Goal: Book appointment/travel/reservation

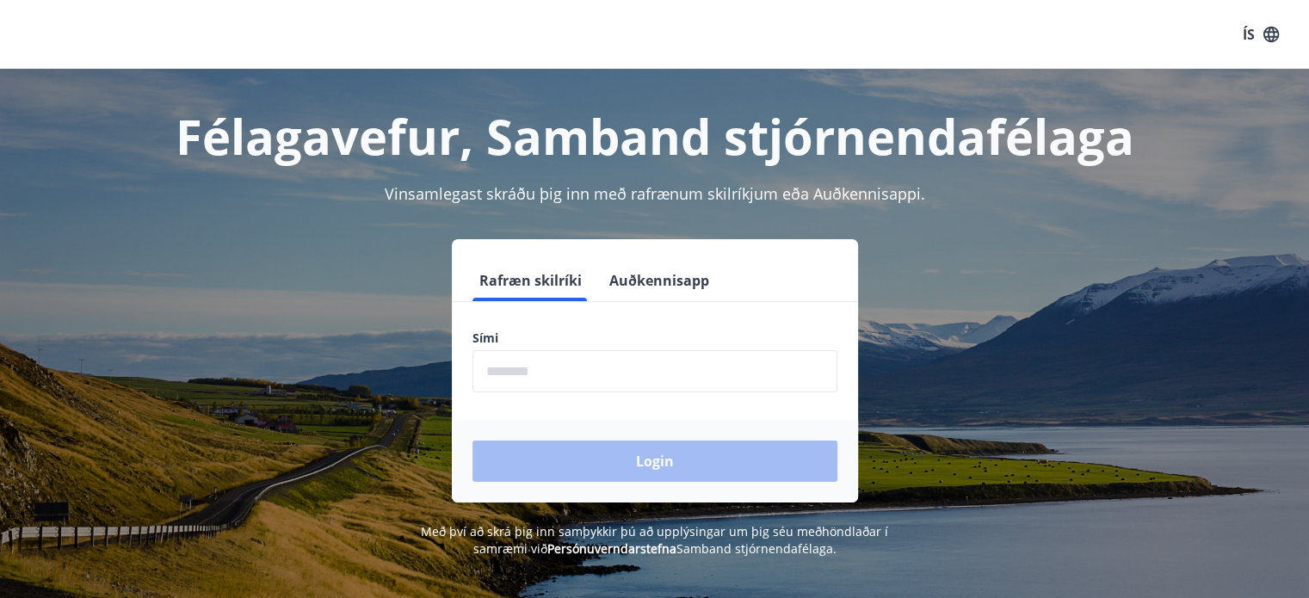
click at [604, 373] on input "phone" at bounding box center [654, 371] width 365 height 42
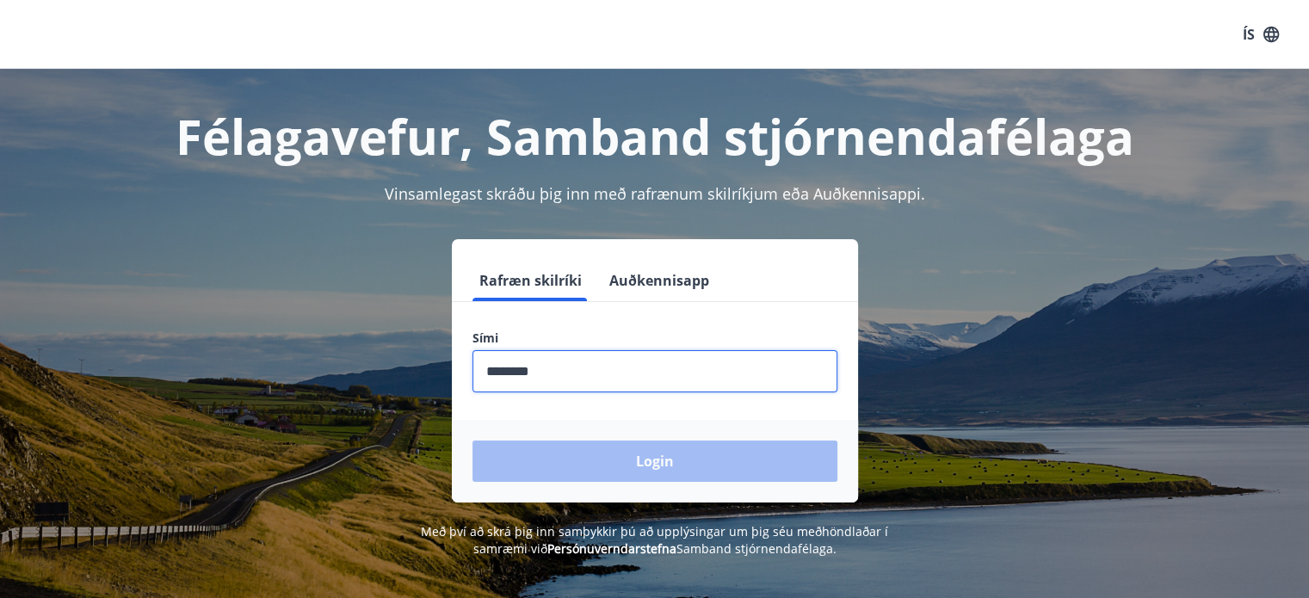
type input "********"
click at [472, 441] on button "Login" at bounding box center [654, 461] width 365 height 41
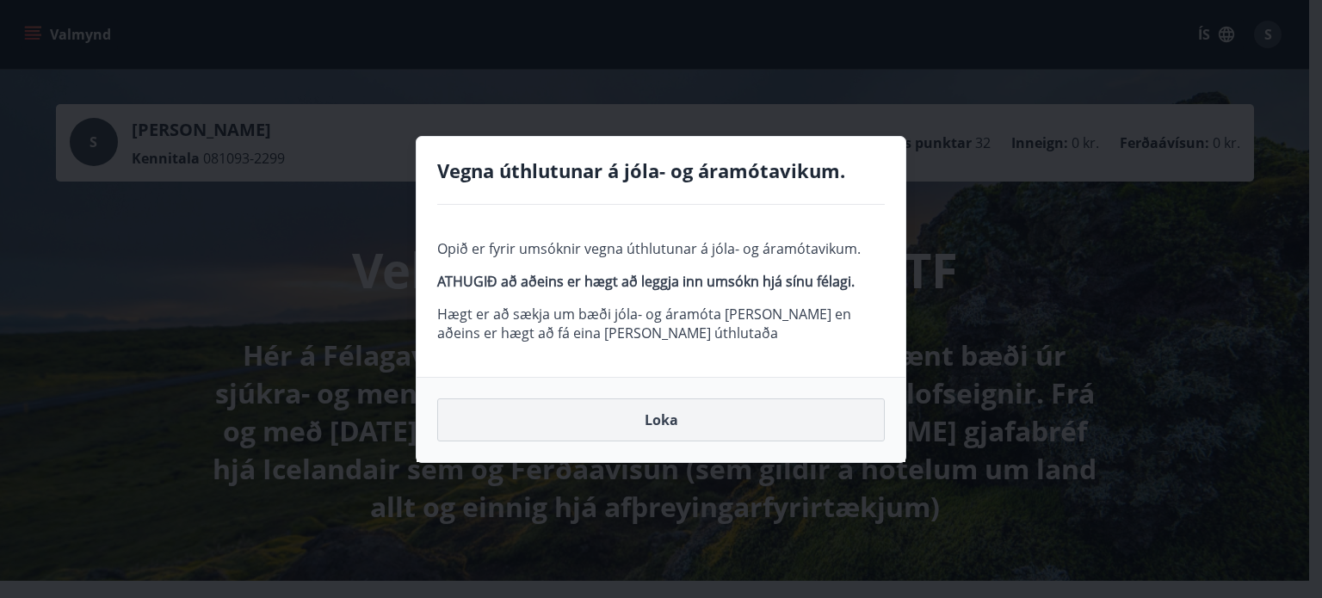
click at [737, 424] on button "Loka" at bounding box center [661, 419] width 448 height 43
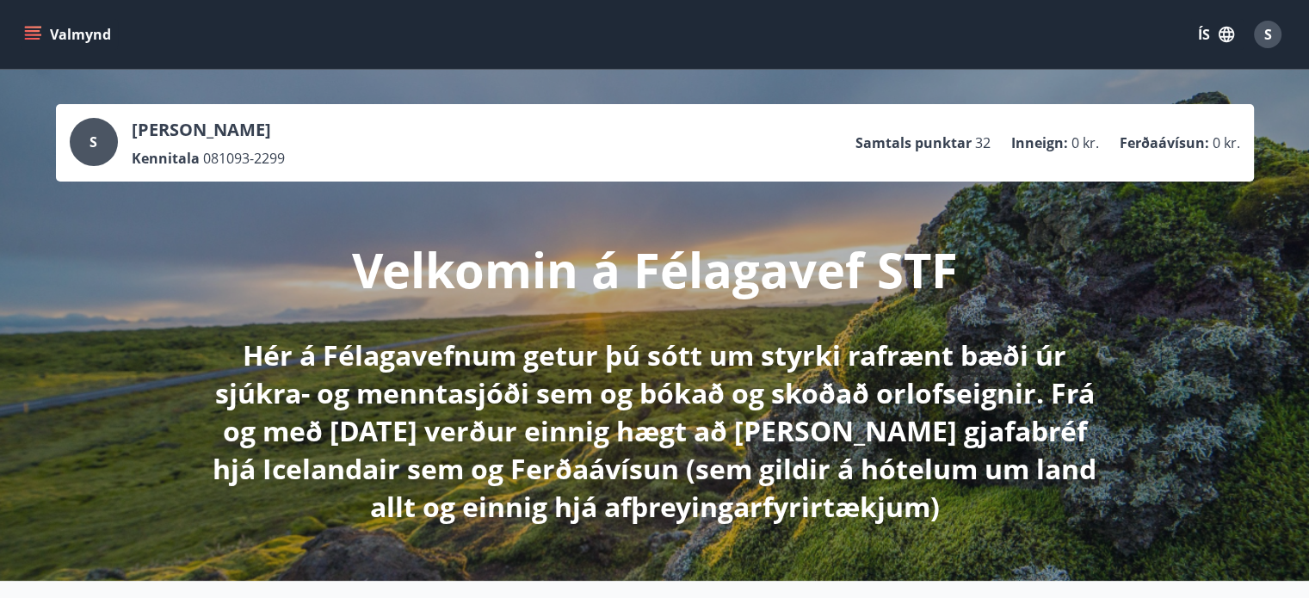
click at [52, 28] on button "Valmynd" at bounding box center [69, 34] width 97 height 31
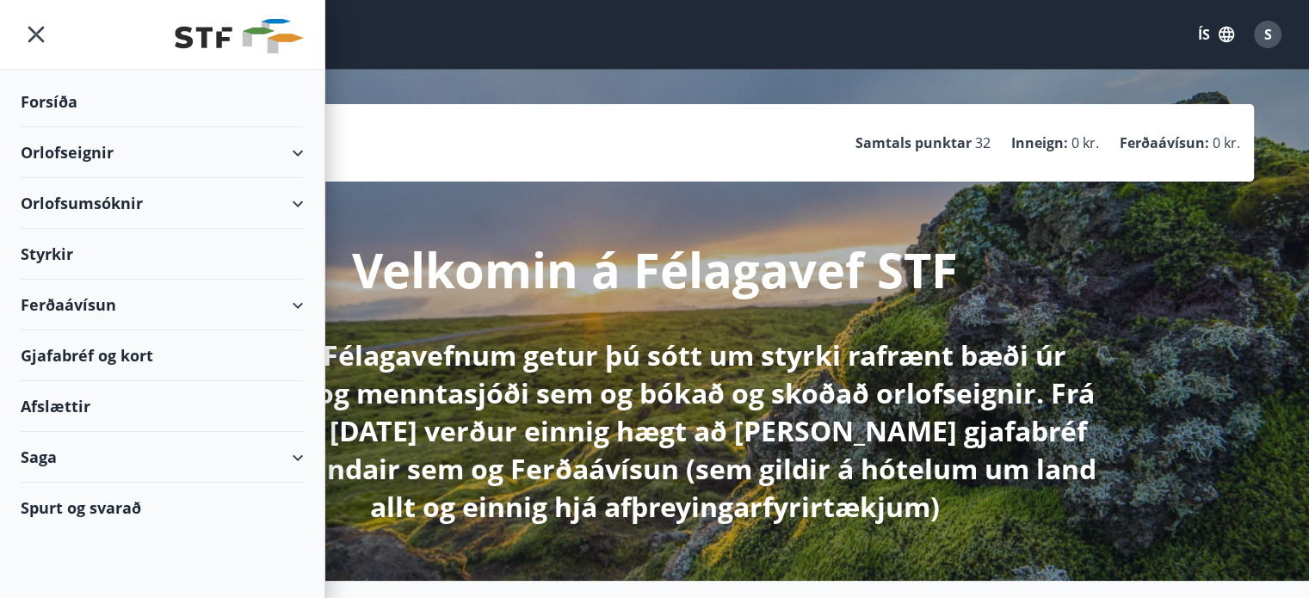
click at [201, 161] on div "Orlofseignir" at bounding box center [162, 152] width 283 height 51
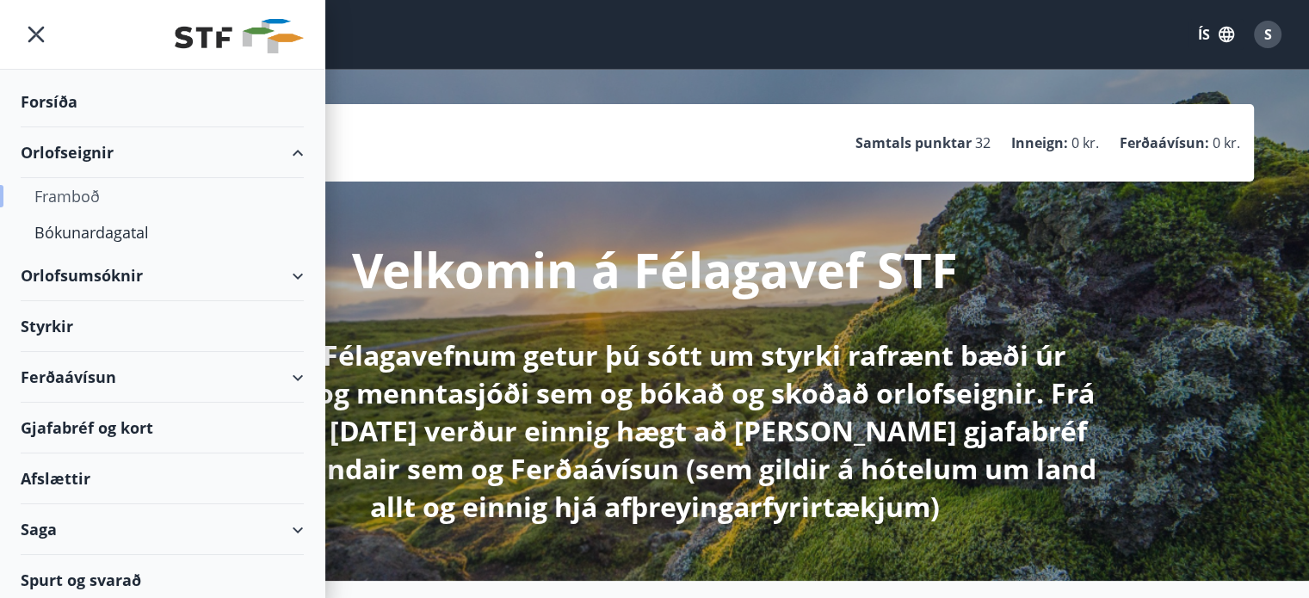
click at [103, 194] on div "Framboð" at bounding box center [162, 196] width 256 height 36
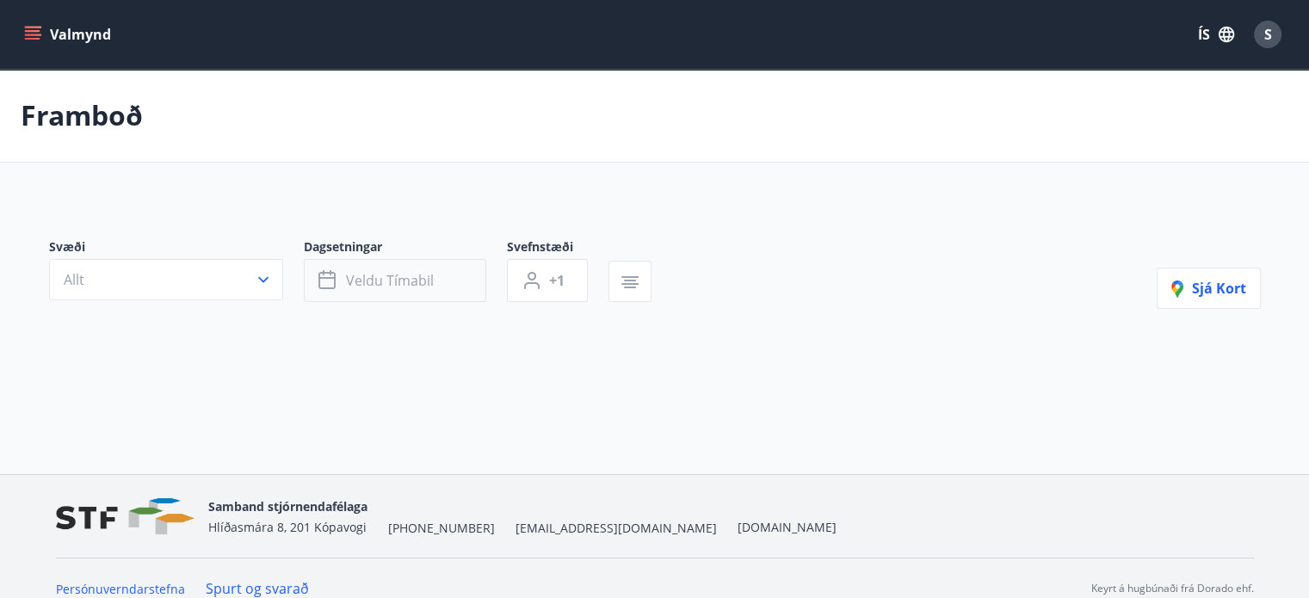
click at [336, 281] on icon "button" at bounding box center [328, 280] width 21 height 21
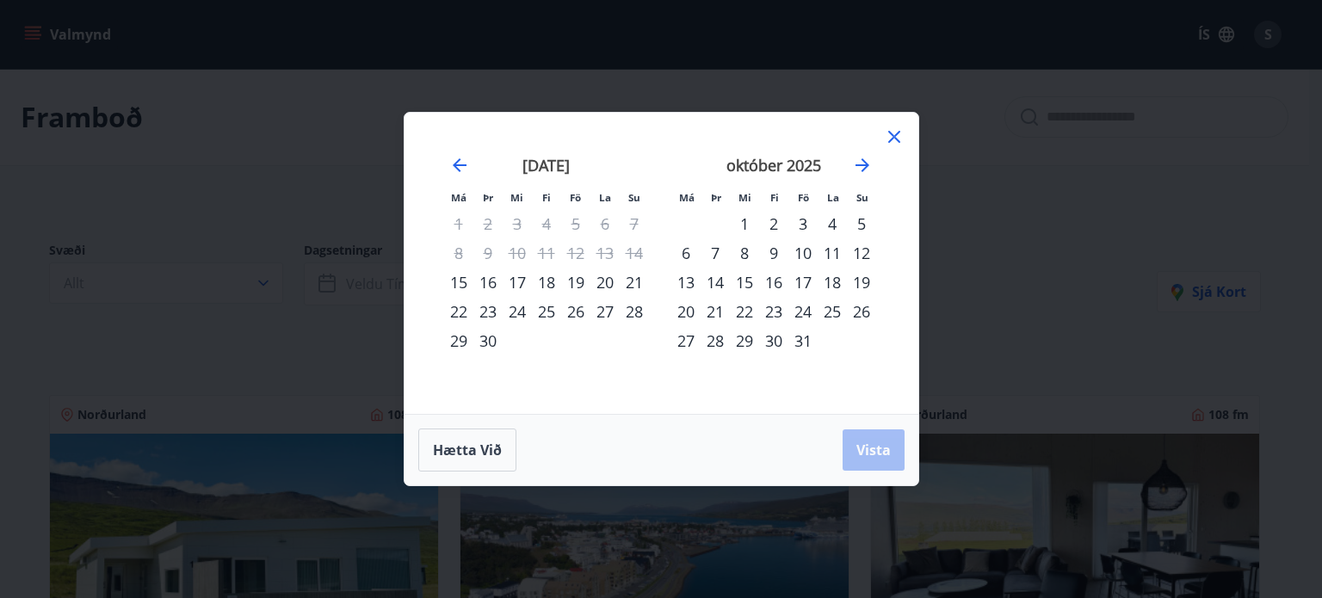
click at [486, 312] on div "23" at bounding box center [487, 311] width 29 height 29
click at [491, 336] on div "30" at bounding box center [487, 340] width 29 height 29
click at [857, 437] on button "Vista" at bounding box center [874, 449] width 62 height 41
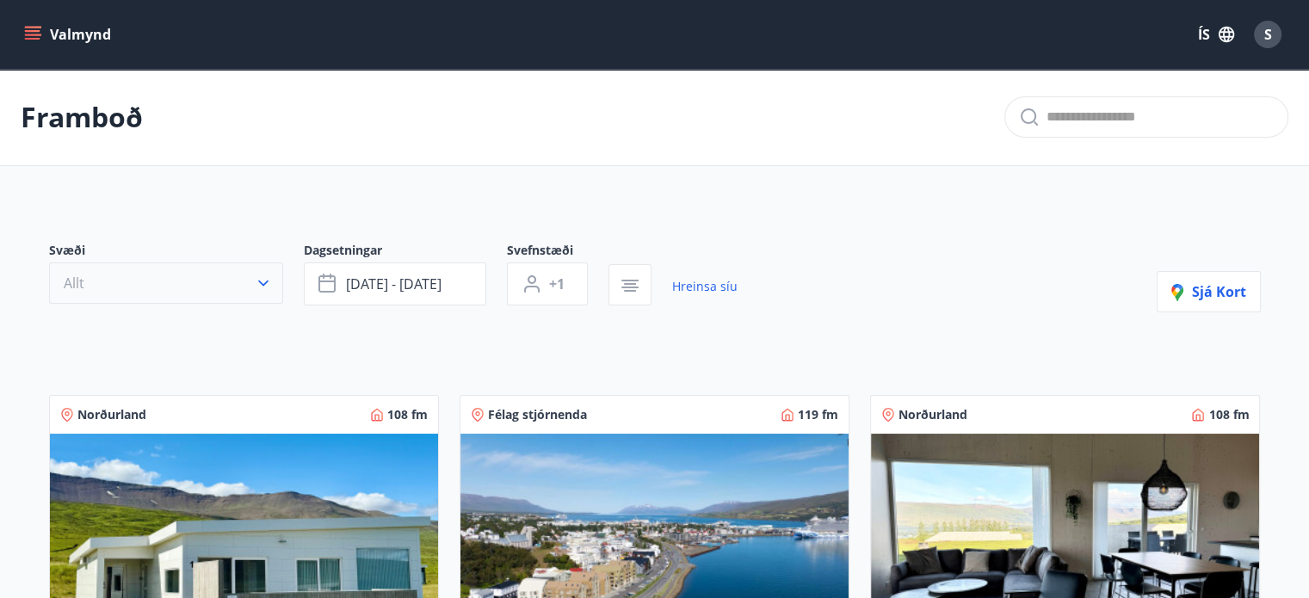
click at [213, 295] on button "Allt" at bounding box center [166, 282] width 234 height 41
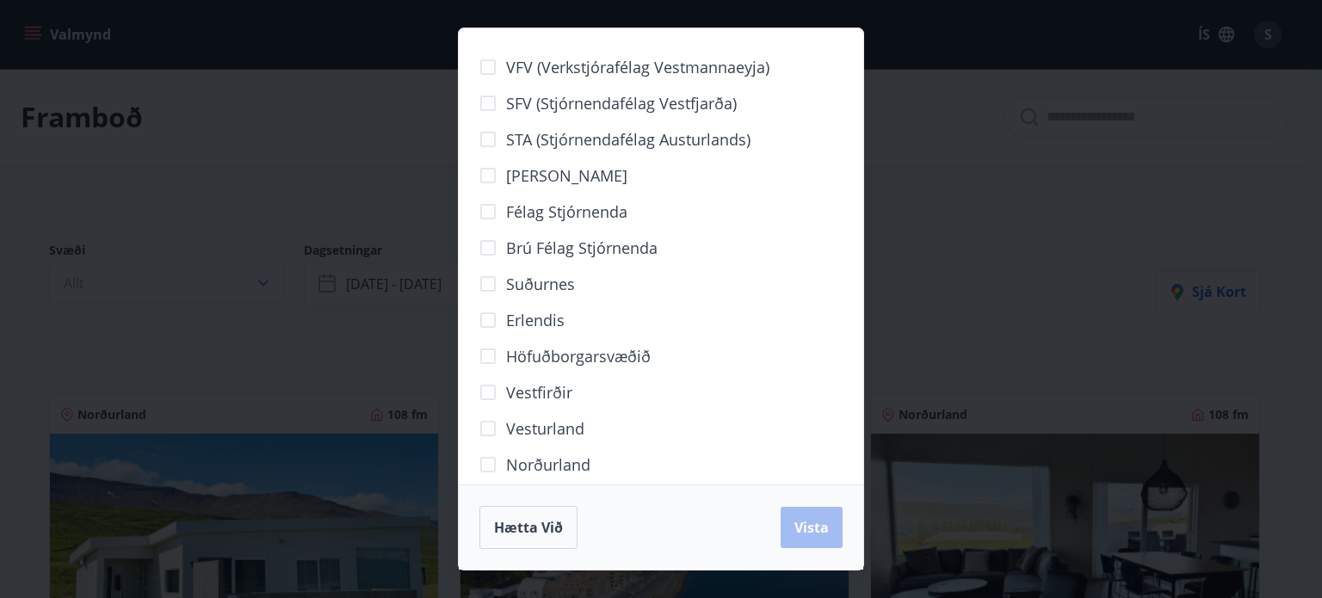
click at [558, 355] on span "Höfuðborgarsvæðið" at bounding box center [578, 356] width 145 height 22
click at [809, 529] on span "Vista" at bounding box center [811, 527] width 34 height 19
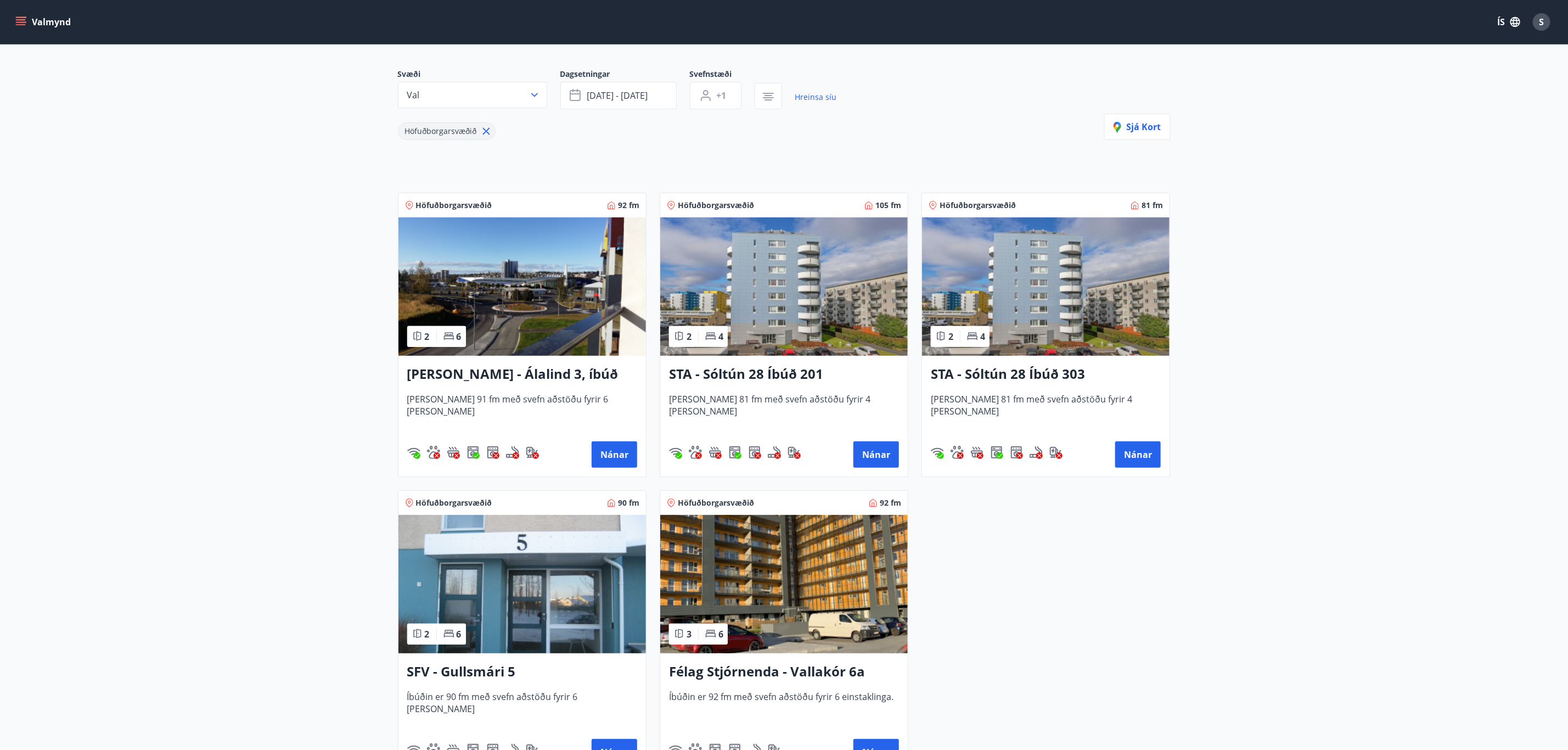
scroll to position [168, 0]
